Goal: Task Accomplishment & Management: Manage account settings

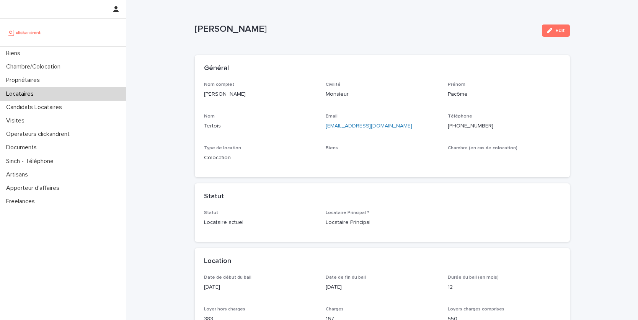
click at [253, 30] on p "Pacôme Tertois" at bounding box center [365, 29] width 341 height 11
drag, startPoint x: 253, startPoint y: 30, endPoint x: 218, endPoint y: 31, distance: 34.8
click at [218, 31] on p "Pacôme Tertois" at bounding box center [365, 29] width 341 height 11
copy p "Pacôme Tertois"
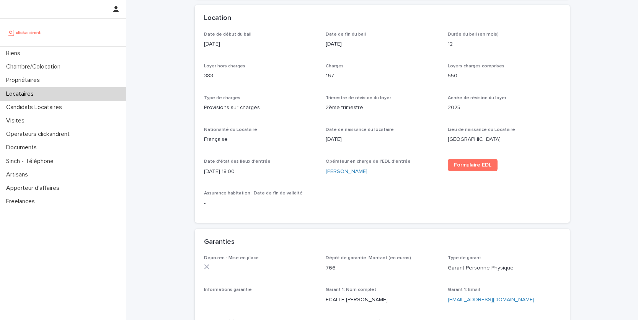
scroll to position [289, 0]
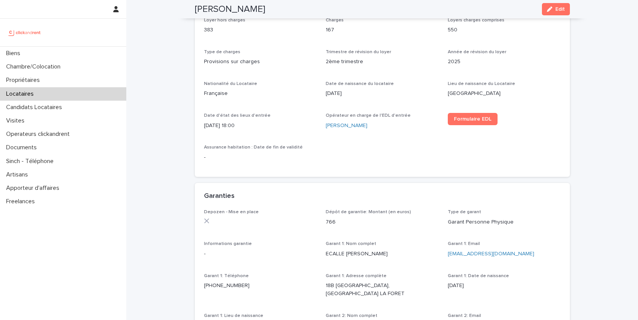
click at [330, 221] on p "766" at bounding box center [382, 222] width 113 height 8
copy p "766"
click at [247, 12] on h2 "Pacôme Tertois" at bounding box center [230, 9] width 70 height 11
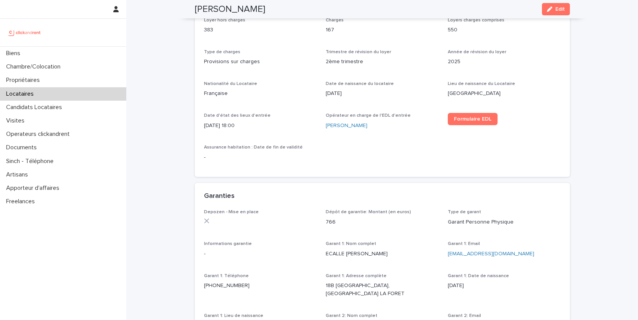
copy h2 "Tertois"
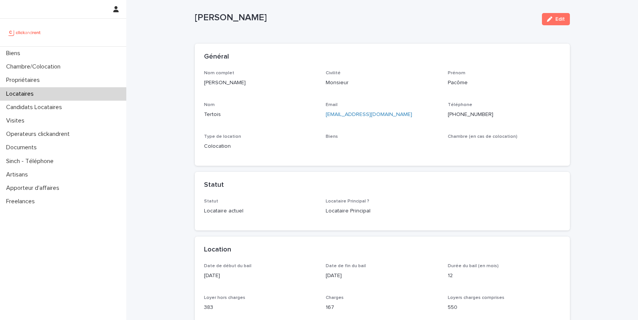
scroll to position [13, 0]
drag, startPoint x: 393, startPoint y: 114, endPoint x: 325, endPoint y: 115, distance: 67.3
click at [326, 115] on p "tertoispacome@gmail.com" at bounding box center [382, 113] width 113 height 8
copy link "tertoispacome@gmail.com"
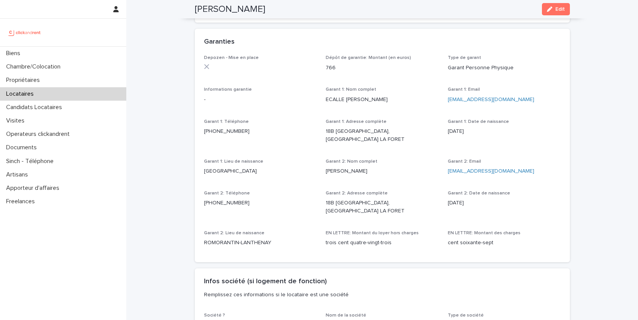
scroll to position [435, 0]
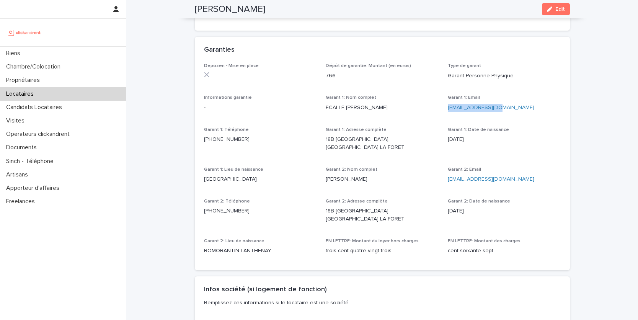
drag, startPoint x: 499, startPoint y: 107, endPoint x: 447, endPoint y: 109, distance: 52.1
click at [448, 109] on p "fx_ecalle@yahoo.fr" at bounding box center [504, 108] width 113 height 8
copy link "fx_ecalle@yahoo.fr"
drag, startPoint x: 510, startPoint y: 182, endPoint x: 448, endPoint y: 179, distance: 62.8
click at [448, 179] on p "aepz.tertois@gmail.com" at bounding box center [504, 179] width 113 height 8
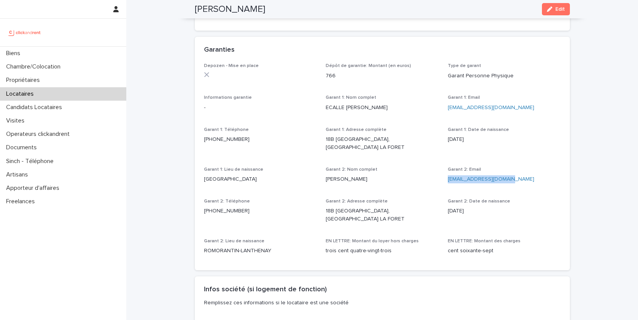
copy link "aepz.tertois@gmail.com"
click at [78, 53] on div "Biens" at bounding box center [63, 53] width 126 height 13
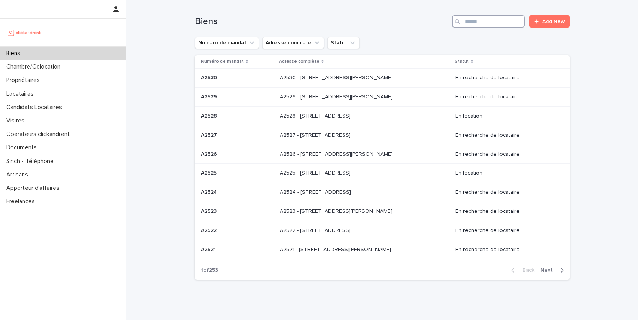
click at [492, 22] on input "Search" at bounding box center [488, 21] width 73 height 12
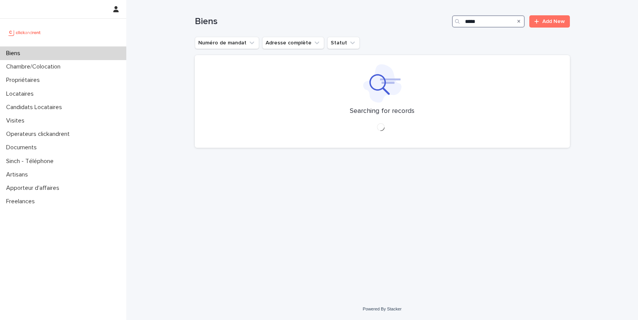
type input "*****"
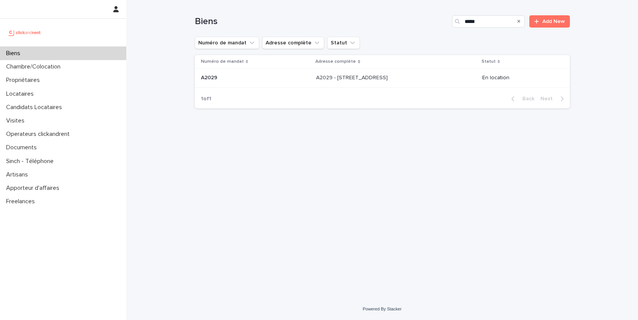
click at [389, 78] on p "A2029 - 4 Allée Sablée, Amiens 80000" at bounding box center [352, 77] width 73 height 8
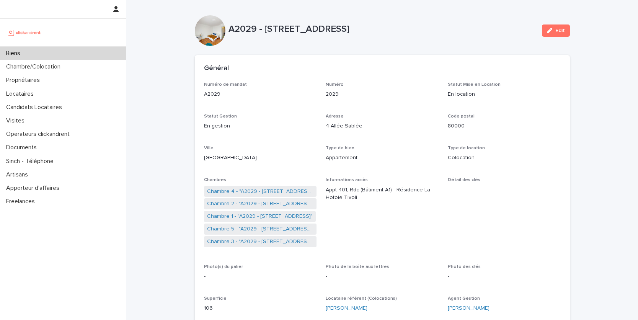
click at [34, 55] on div "Biens" at bounding box center [63, 53] width 126 height 13
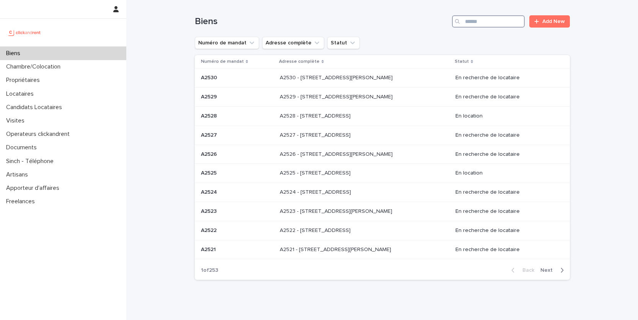
click at [494, 22] on input "Search" at bounding box center [488, 21] width 73 height 12
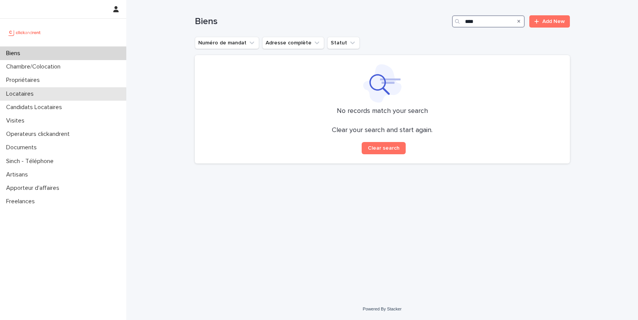
type input "****"
click at [84, 87] on div "Locataires" at bounding box center [63, 93] width 126 height 13
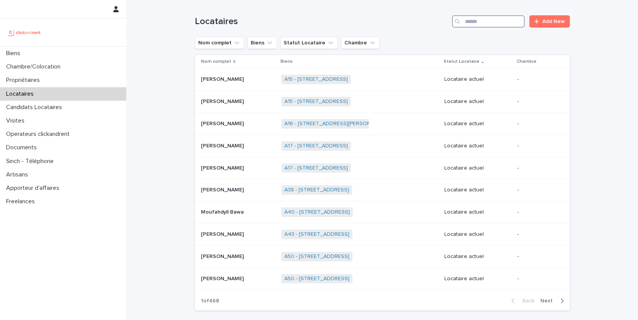
click at [497, 26] on input "Search" at bounding box center [488, 21] width 73 height 12
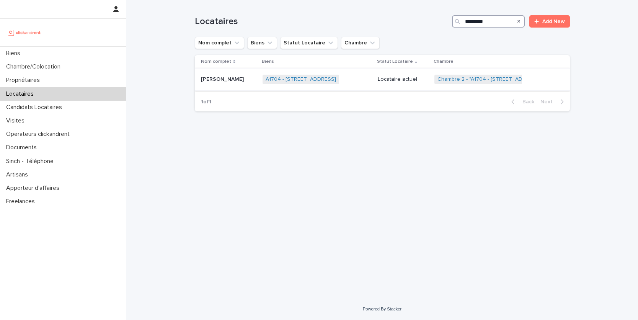
type input "*********"
click at [209, 77] on p "[PERSON_NAME]" at bounding box center [223, 79] width 44 height 8
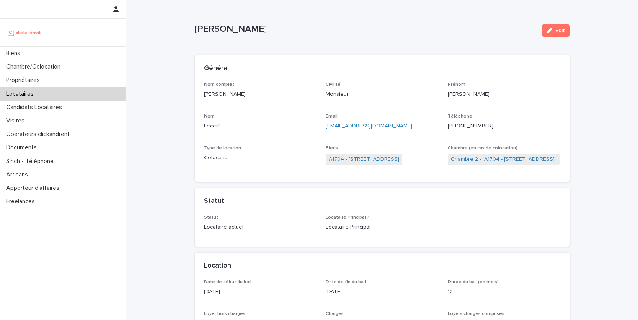
click at [464, 127] on ringoverc2c-number-84e06f14122c "+33660079209" at bounding box center [471, 125] width 46 height 5
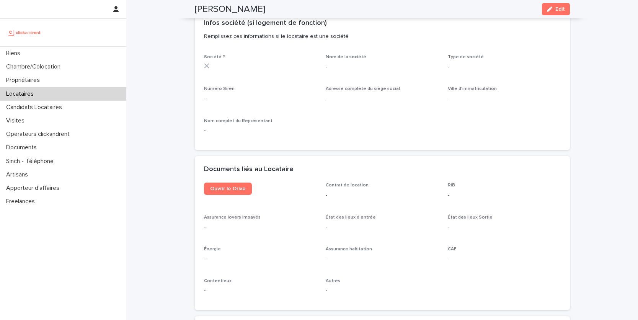
scroll to position [693, 0]
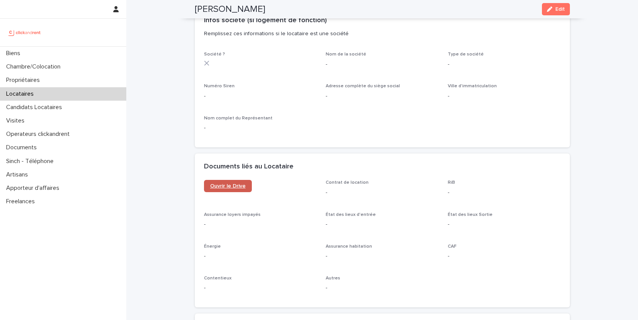
click at [214, 184] on span "Ouvrir le Drive" at bounding box center [228, 185] width 36 height 5
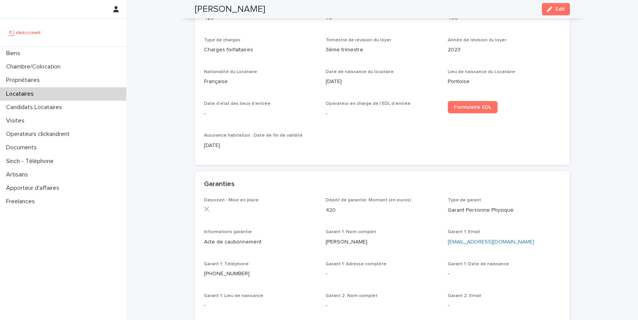
scroll to position [0, 0]
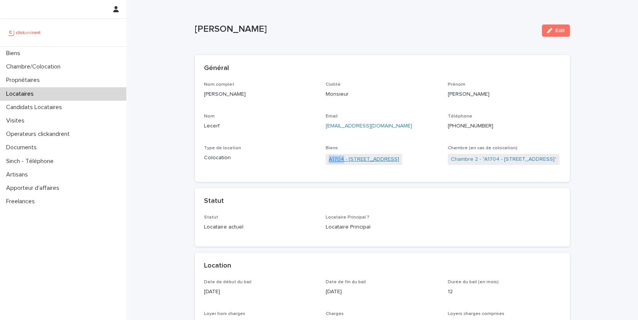
drag, startPoint x: 321, startPoint y: 161, endPoint x: 342, endPoint y: 160, distance: 20.7
click at [342, 160] on div "Nom complet Axel Lecerf Civilité Monsieur Prénom Axel Nom Lecerf Email axelecer…" at bounding box center [382, 127] width 357 height 91
copy link "A1704"
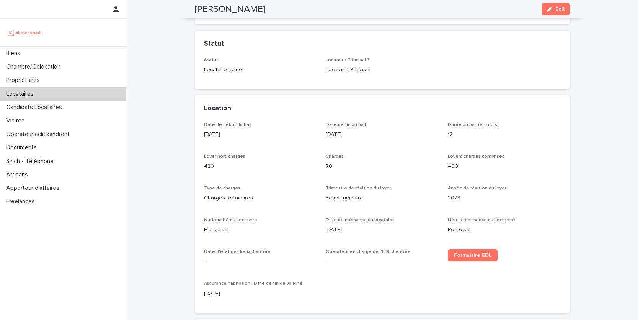
scroll to position [158, 0]
click at [335, 155] on span "Charges" at bounding box center [335, 156] width 18 height 5
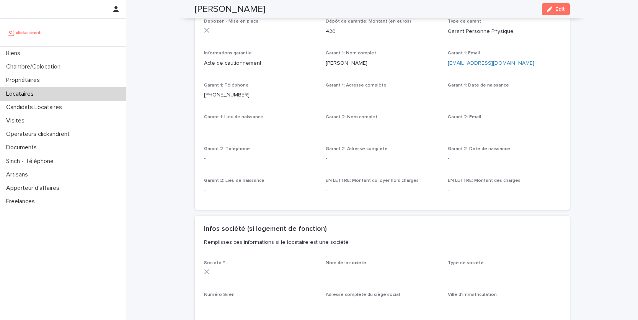
scroll to position [580, 0]
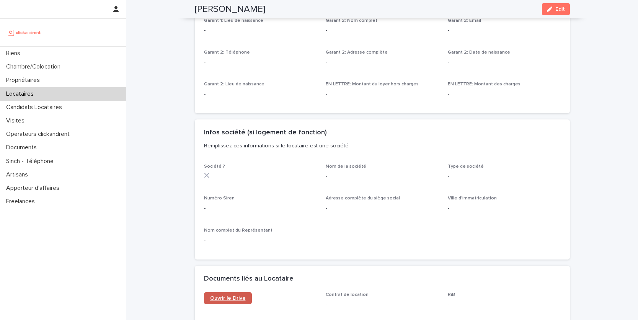
click at [238, 299] on span "Ouvrir le Drive" at bounding box center [228, 297] width 36 height 5
click at [40, 118] on div "Visites" at bounding box center [63, 120] width 126 height 13
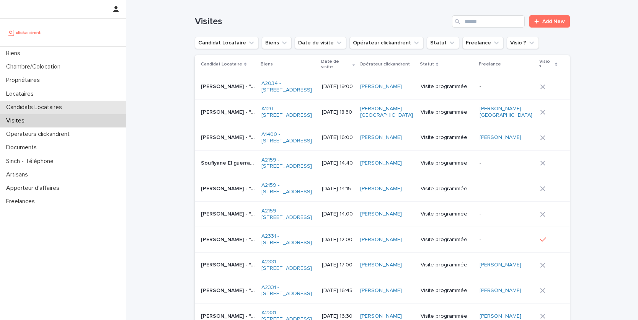
click at [57, 109] on p "Candidats Locataires" at bounding box center [35, 107] width 65 height 7
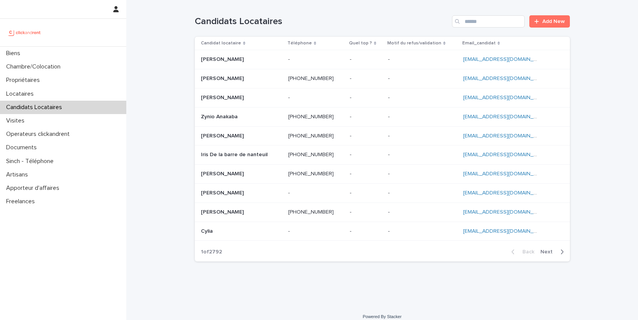
click at [475, 28] on div "Candidats Locataires Add New" at bounding box center [382, 18] width 375 height 37
click at [483, 24] on input "Search" at bounding box center [488, 21] width 73 height 12
paste input "**********"
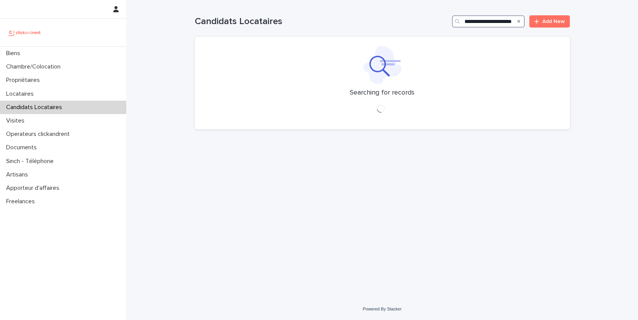
click at [491, 22] on input "**********" at bounding box center [488, 21] width 73 height 12
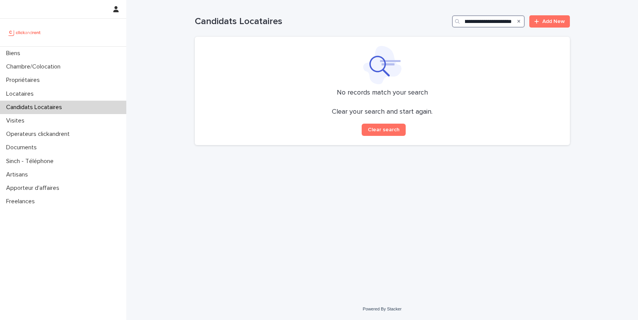
drag, startPoint x: 491, startPoint y: 22, endPoint x: 506, endPoint y: 22, distance: 15.3
click at [506, 22] on input "**********" at bounding box center [488, 21] width 73 height 12
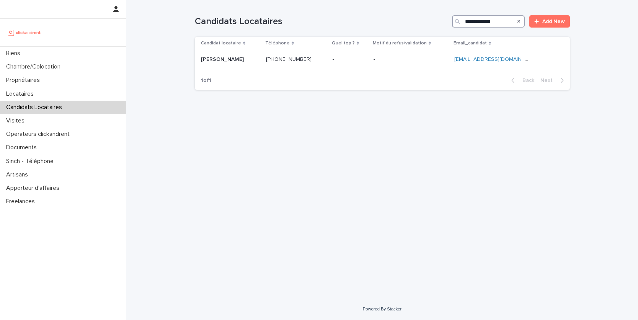
type input "**********"
click at [376, 55] on p "-" at bounding box center [374, 59] width 3 height 8
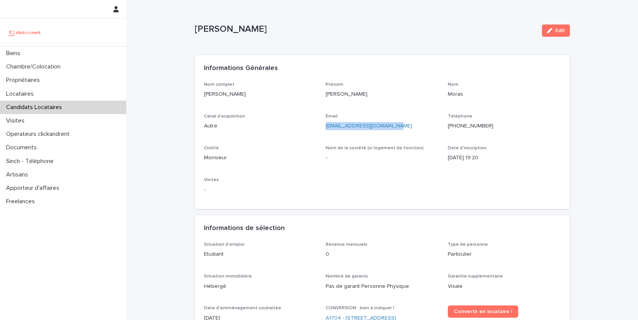
drag, startPoint x: 400, startPoint y: 127, endPoint x: 323, endPoint y: 128, distance: 76.5
click at [323, 128] on div "Nom complet Antoine Moras Prénom Antoine Nom Moras Canal d'acquisition Autre Em…" at bounding box center [382, 141] width 357 height 118
copy link "[EMAIL_ADDRESS][DOMAIN_NAME]"
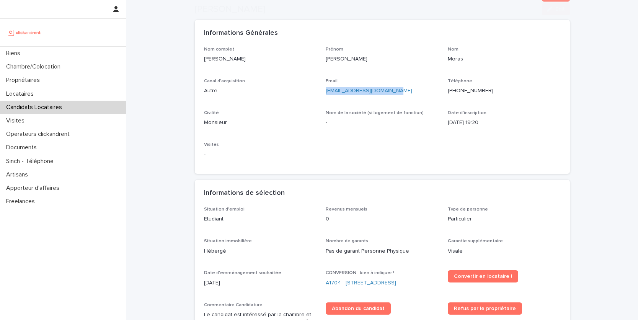
scroll to position [51, 0]
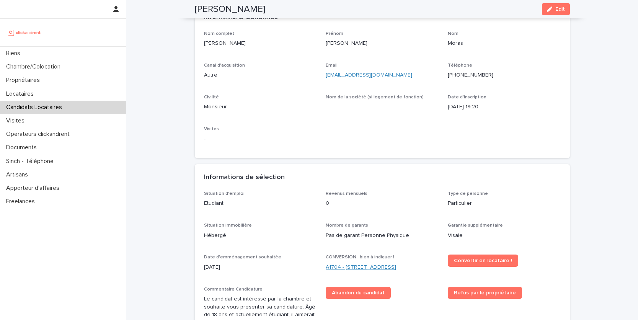
drag, startPoint x: 433, startPoint y: 264, endPoint x: 345, endPoint y: 267, distance: 87.7
click at [345, 267] on div "A1704 - [STREET_ADDRESS]" at bounding box center [382, 267] width 113 height 8
drag, startPoint x: 433, startPoint y: 265, endPoint x: 345, endPoint y: 269, distance: 88.5
click at [345, 269] on div "A1704 - [STREET_ADDRESS]" at bounding box center [382, 267] width 113 height 8
copy link "4 rue de la Platrerie, Étampes 91150"
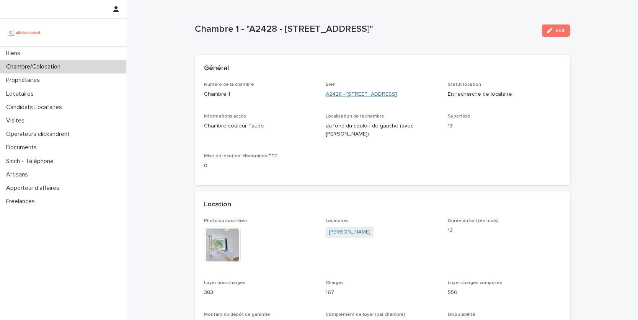
click at [389, 95] on link "A2428 - 7 rue des châteaux Brûloirs, Cergy 95000" at bounding box center [361, 94] width 71 height 8
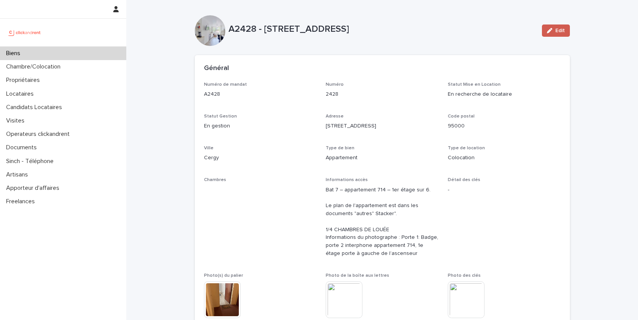
click at [550, 29] on icon "button" at bounding box center [549, 30] width 5 height 5
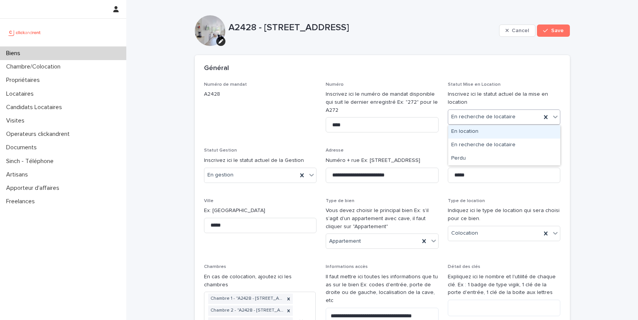
click at [487, 130] on div "En location" at bounding box center [504, 131] width 112 height 13
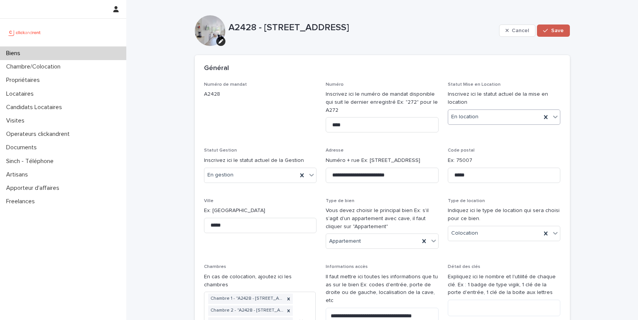
click at [552, 33] on span "Save" at bounding box center [557, 30] width 13 height 5
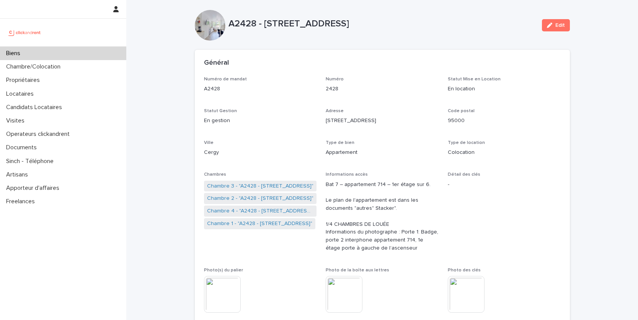
scroll to position [7, 0]
drag, startPoint x: 441, startPoint y: 19, endPoint x: 266, endPoint y: 22, distance: 175.6
click at [266, 22] on p "A2428 - 7 rue des châteaux Brûloirs, Cergy 95000" at bounding box center [381, 22] width 307 height 11
copy p "7 rue des châteaux Brûloirs, Cergy 95000"
click at [265, 220] on link "Chambre 1 - "A2428 - 7 rue des châteaux Brûloirs, Cergy 95000"" at bounding box center [259, 222] width 105 height 8
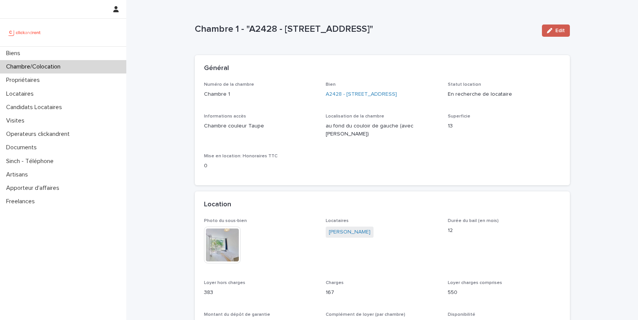
click at [549, 31] on icon "button" at bounding box center [549, 30] width 5 height 5
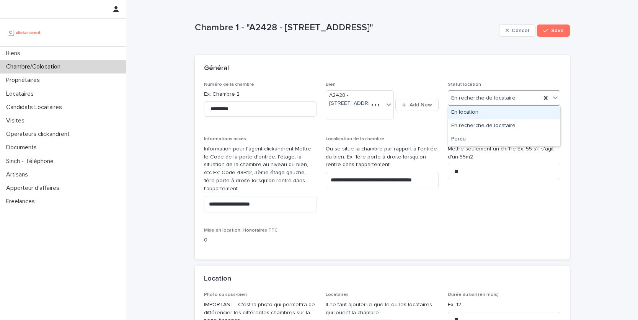
click at [482, 113] on div "En location" at bounding box center [504, 112] width 112 height 13
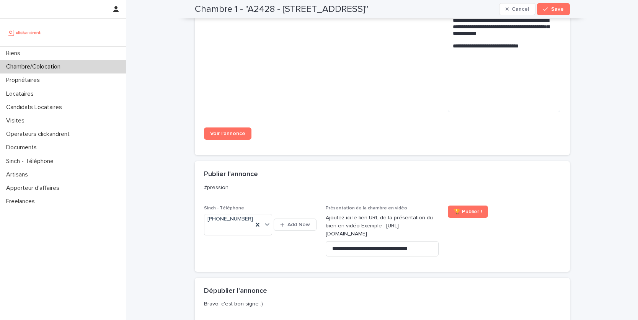
scroll to position [923, 0]
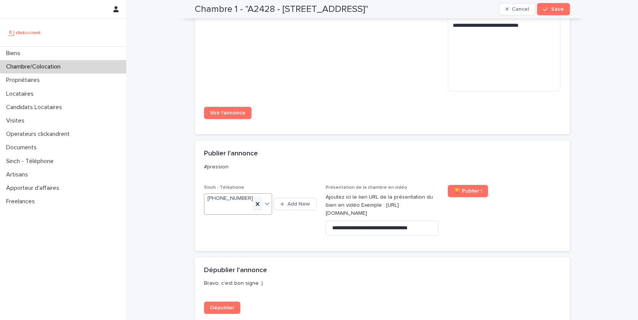
click at [261, 204] on icon at bounding box center [258, 204] width 8 height 8
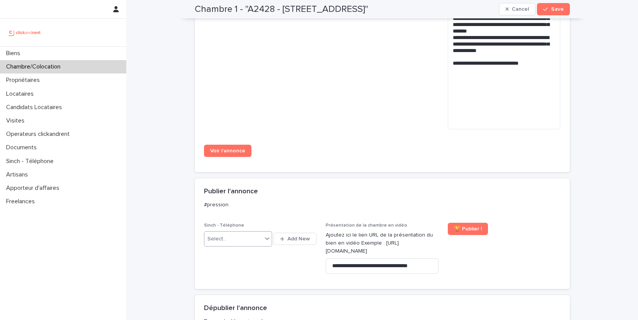
scroll to position [883, 0]
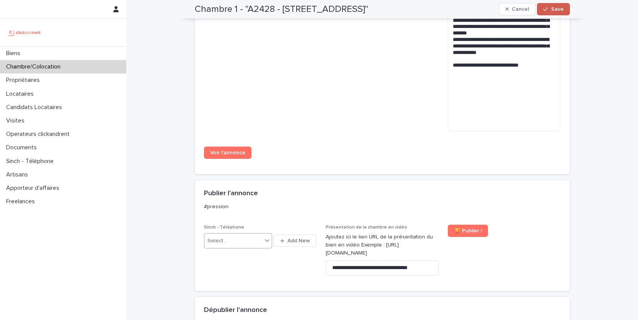
click at [556, 8] on span "Save" at bounding box center [557, 9] width 13 height 5
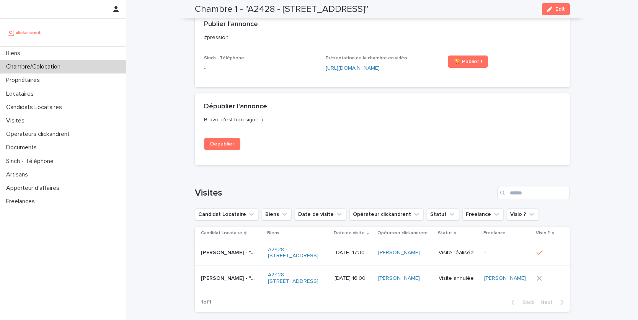
scroll to position [888, 0]
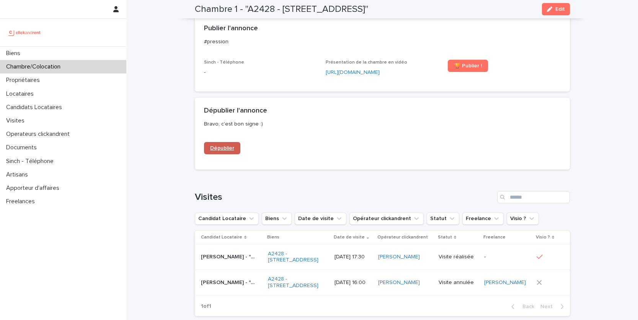
click at [220, 145] on span "Dépublier" at bounding box center [222, 147] width 24 height 5
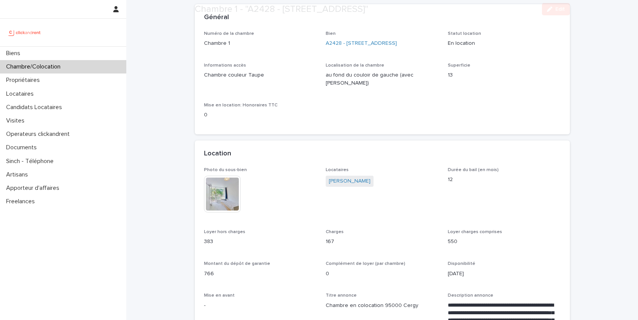
scroll to position [50, 0]
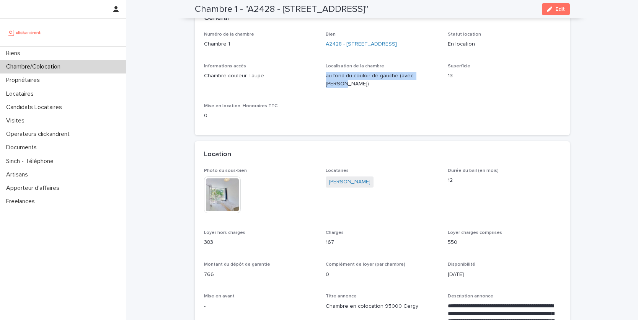
drag, startPoint x: 431, startPoint y: 85, endPoint x: 323, endPoint y: 86, distance: 107.9
click at [323, 86] on div "Numéro de la chambre Chambre 1 Bien A2428 - 7 rue des châteaux Brûloirs, Cergy …" at bounding box center [382, 79] width 357 height 94
copy p "au fond du couloir de gauche (avec balcon)"
click at [49, 93] on div "Locataires" at bounding box center [63, 93] width 126 height 13
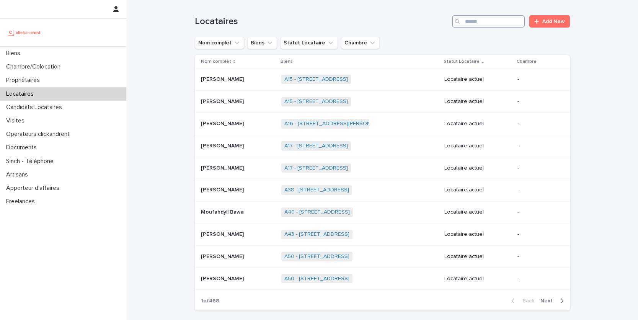
click at [501, 19] on input "Search" at bounding box center [488, 21] width 73 height 12
click at [113, 72] on div "Chambre/Colocation" at bounding box center [63, 66] width 126 height 13
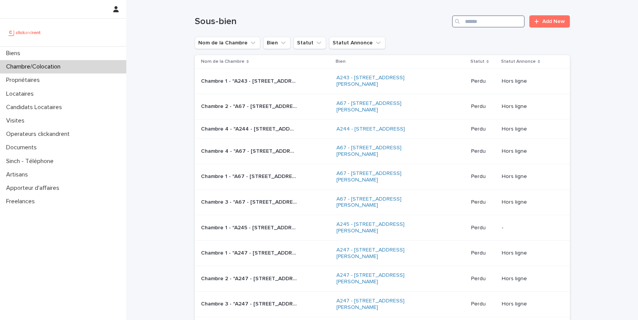
click at [503, 25] on input "Search" at bounding box center [488, 21] width 73 height 12
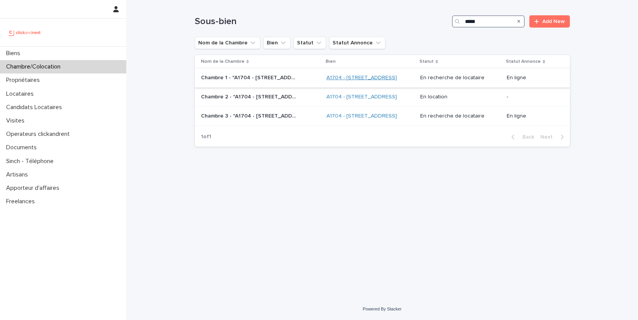
type input "*****"
click at [372, 78] on link "A1704 - [STREET_ADDRESS]" at bounding box center [361, 78] width 70 height 7
click at [371, 119] on link "A1704 - [STREET_ADDRESS]" at bounding box center [361, 116] width 70 height 7
click at [270, 100] on p "Chambre 2 - "A1704 - [STREET_ADDRESS]"" at bounding box center [249, 96] width 97 height 8
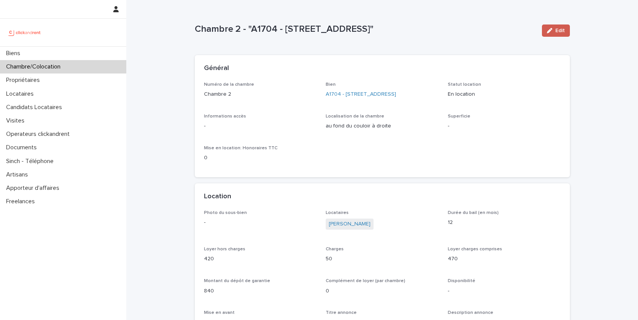
click at [554, 31] on div "button" at bounding box center [551, 30] width 8 height 5
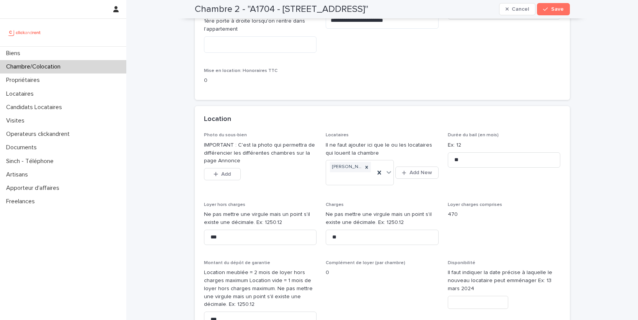
scroll to position [167, 0]
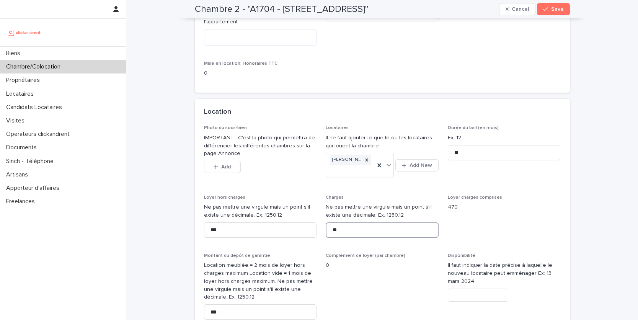
click at [336, 227] on input "**" at bounding box center [382, 229] width 113 height 15
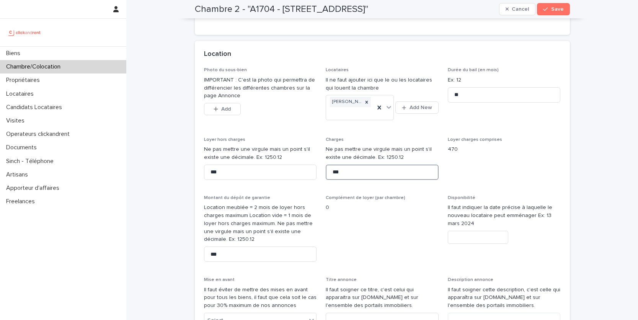
scroll to position [225, 0]
type input "***"
click at [552, 14] on button "Save" at bounding box center [553, 9] width 33 height 12
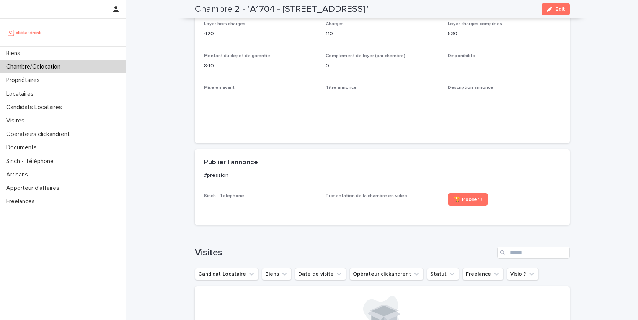
scroll to position [101, 0]
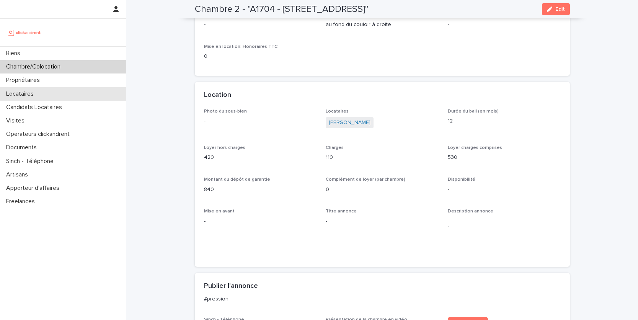
click at [49, 94] on div "Locataires" at bounding box center [63, 93] width 126 height 13
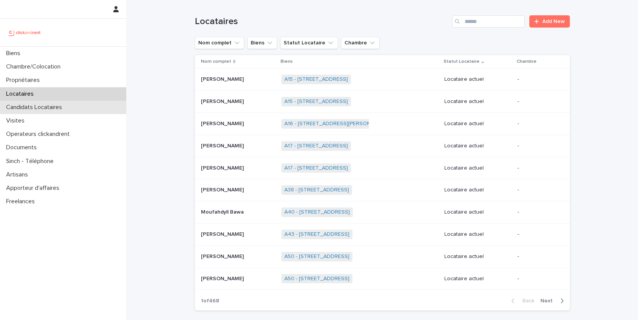
click at [88, 106] on div "Candidats Locataires" at bounding box center [63, 107] width 126 height 13
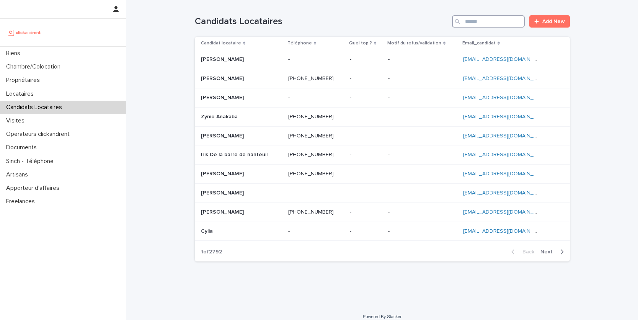
click at [508, 25] on input "Search" at bounding box center [488, 21] width 73 height 12
paste input "**********"
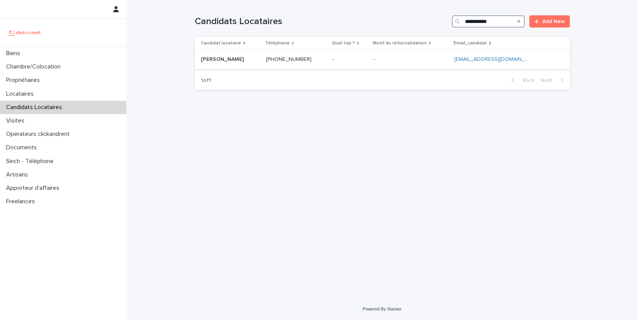
type input "**********"
click at [363, 58] on p at bounding box center [349, 59] width 35 height 7
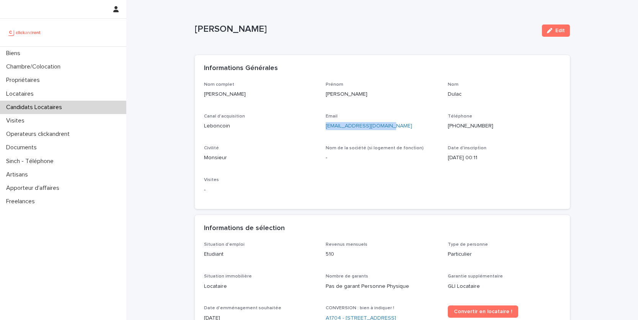
drag, startPoint x: 397, startPoint y: 126, endPoint x: 325, endPoint y: 126, distance: 71.5
click at [326, 126] on p "[EMAIL_ADDRESS][DOMAIN_NAME]" at bounding box center [382, 126] width 113 height 8
copy link "[EMAIL_ADDRESS][DOMAIN_NAME]"
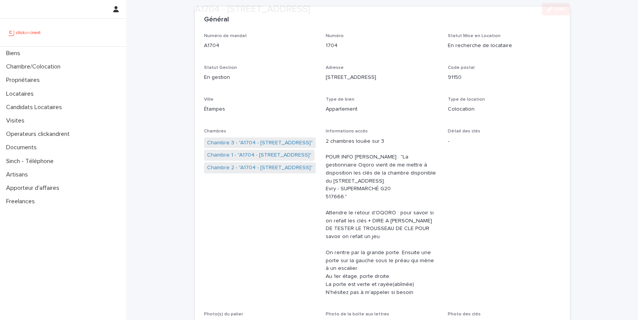
scroll to position [55, 0]
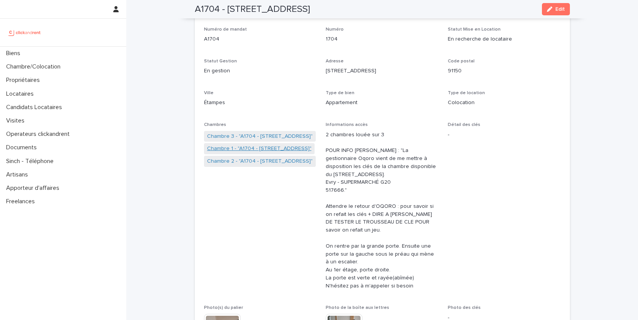
click at [278, 149] on link "Chambre 1 - "A1704 - [STREET_ADDRESS]"" at bounding box center [259, 149] width 104 height 8
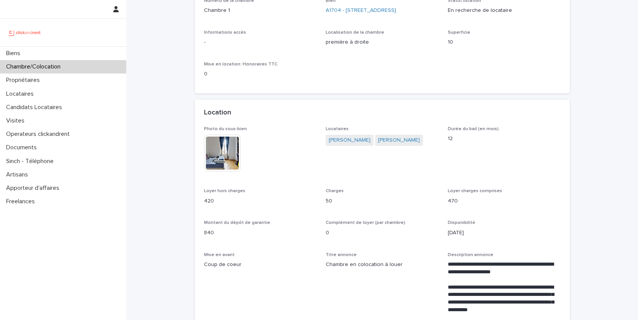
scroll to position [91, 0]
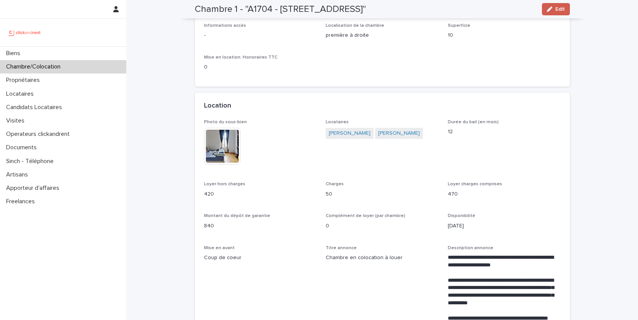
click at [556, 11] on span "Edit" at bounding box center [560, 9] width 10 height 5
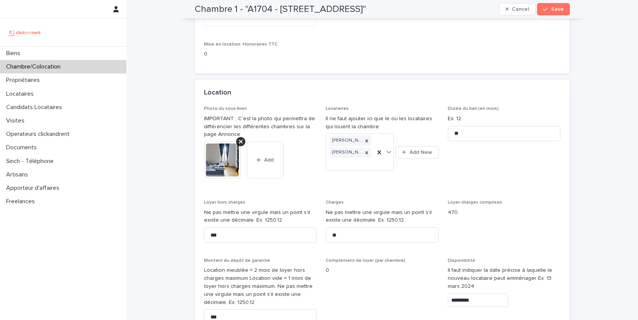
scroll to position [188, 0]
click at [345, 236] on input "**" at bounding box center [382, 232] width 113 height 15
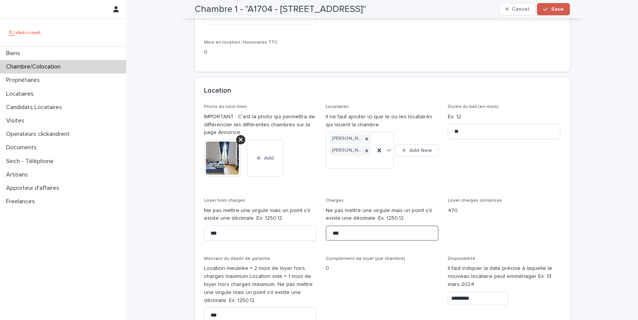
type input "***"
click at [554, 13] on button "Save" at bounding box center [553, 9] width 33 height 12
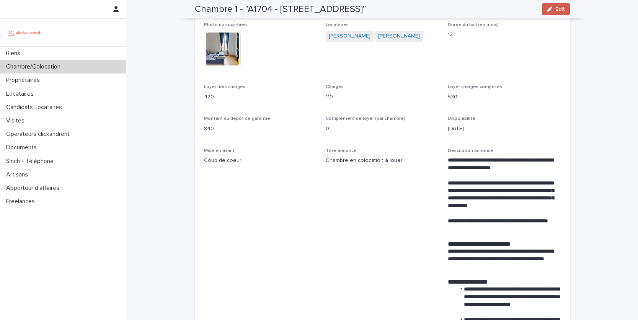
click at [556, 7] on span "Edit" at bounding box center [560, 9] width 10 height 5
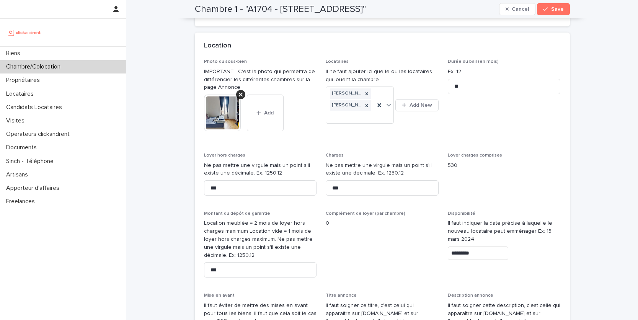
scroll to position [235, 0]
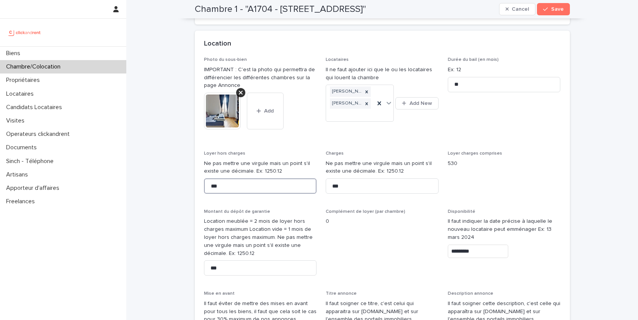
click at [271, 182] on input "***" at bounding box center [260, 185] width 113 height 15
click at [261, 185] on input "***" at bounding box center [260, 185] width 113 height 15
type input "*"
type input "***"
click at [553, 8] on span "Save" at bounding box center [557, 9] width 13 height 5
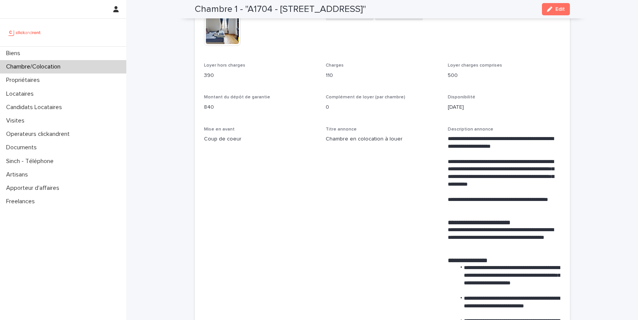
scroll to position [207, 0]
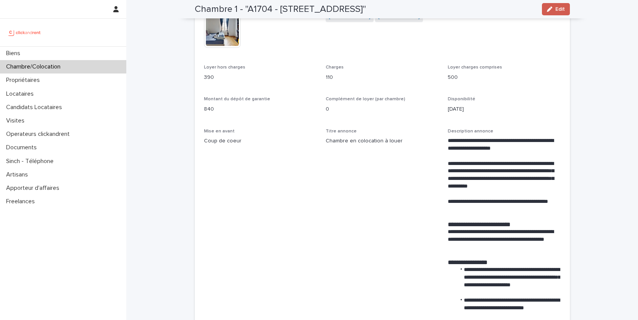
click at [559, 12] on button "Edit" at bounding box center [556, 9] width 28 height 12
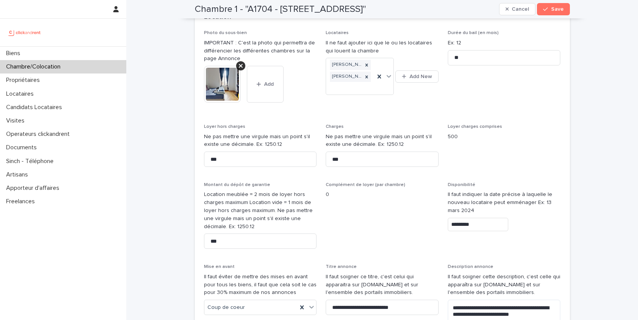
scroll to position [261, 0]
click at [223, 246] on input "***" at bounding box center [260, 241] width 113 height 15
type input "***"
click at [559, 8] on span "Save" at bounding box center [557, 9] width 13 height 5
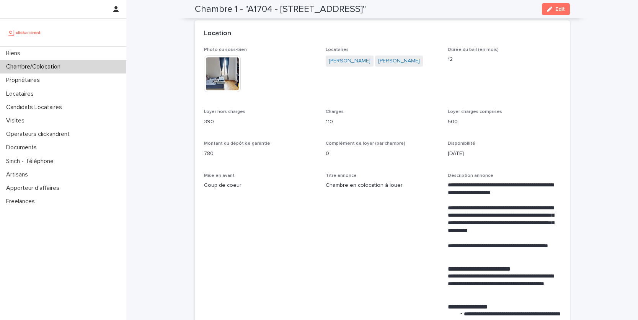
scroll to position [160, 0]
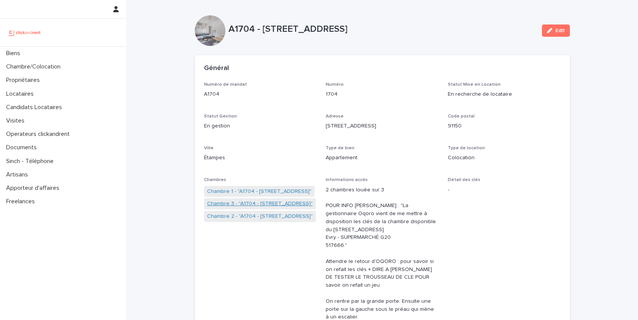
click at [237, 202] on link "Chambre 3 - "A1704 - [STREET_ADDRESS]"" at bounding box center [260, 204] width 106 height 8
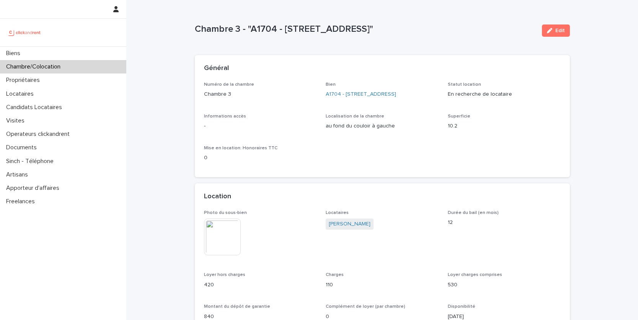
click at [554, 37] on div "Edit" at bounding box center [554, 30] width 31 height 31
click at [555, 27] on button "Edit" at bounding box center [556, 30] width 28 height 12
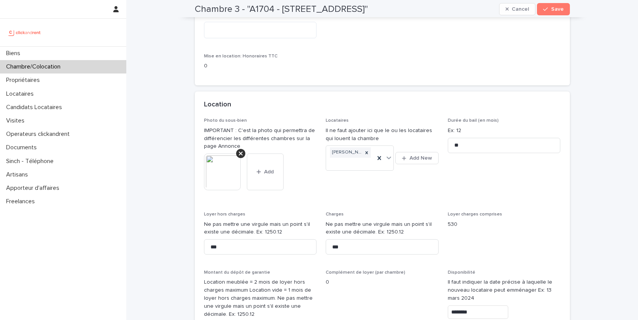
scroll to position [234, 0]
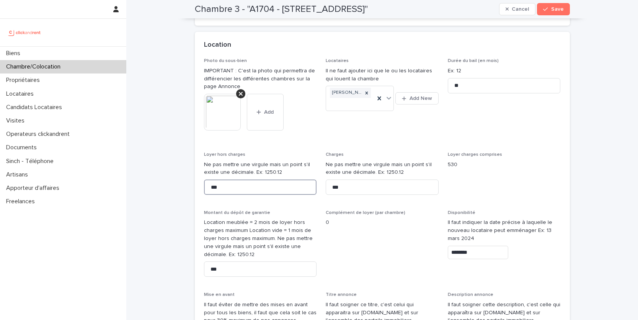
click at [241, 189] on input "***" at bounding box center [260, 186] width 113 height 15
type input "***"
click at [223, 270] on input "***" at bounding box center [260, 268] width 113 height 15
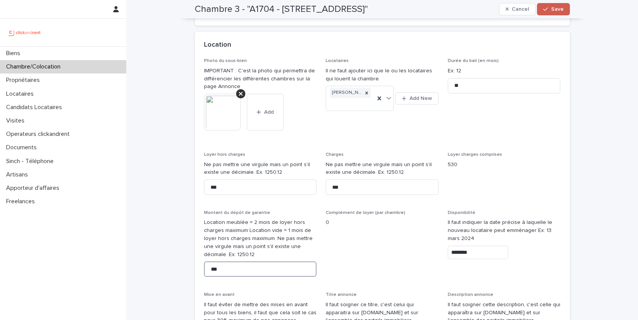
type input "***"
click at [555, 5] on button "Save" at bounding box center [553, 9] width 33 height 12
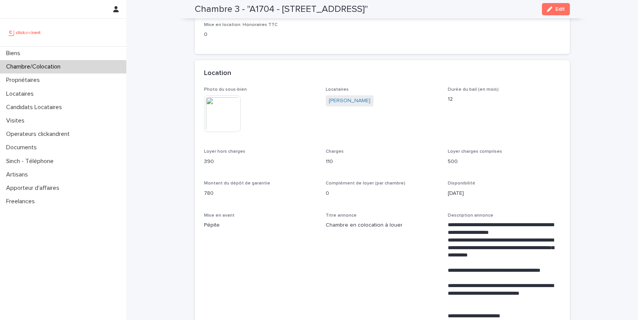
scroll to position [93, 0]
